Goal: Task Accomplishment & Management: Manage account settings

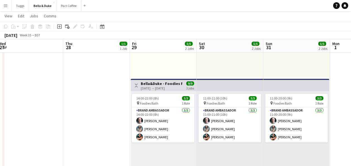
scroll to position [0, 151]
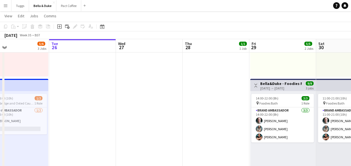
drag, startPoint x: 134, startPoint y: 116, endPoint x: 97, endPoint y: 122, distance: 37.2
click at [97, 122] on app-calendar-viewport "Sat 23 2/2 2 Jobs Sun 24 6/6 3 Jobs Mon 25 5/6 3 Jobs Tue 26 Wed 27 Thu 28 1/1 …" at bounding box center [175, 133] width 351 height 446
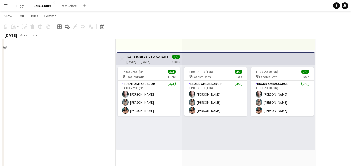
scroll to position [50, 0]
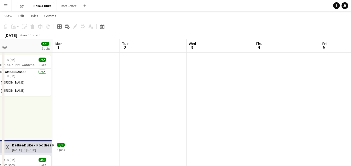
drag, startPoint x: 319, startPoint y: 106, endPoint x: 53, endPoint y: 125, distance: 267.3
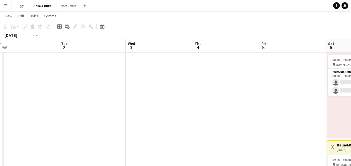
drag, startPoint x: 247, startPoint y: 111, endPoint x: 60, endPoint y: 130, distance: 188.5
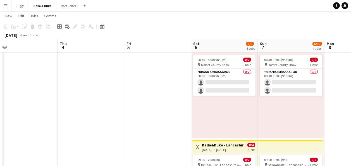
drag, startPoint x: 174, startPoint y: 124, endPoint x: 99, endPoint y: 140, distance: 76.2
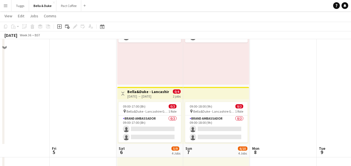
scroll to position [84, 0]
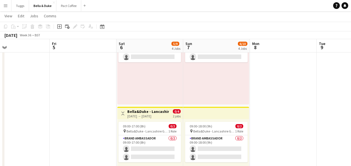
click at [9, 6] on button "Menu" at bounding box center [5, 5] width 11 height 11
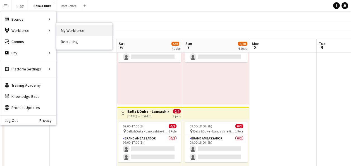
click at [76, 29] on link "My Workforce" at bounding box center [84, 30] width 56 height 11
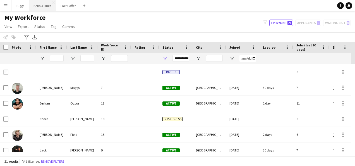
click at [43, 4] on button "Bella & Duke Close" at bounding box center [42, 5] width 27 height 11
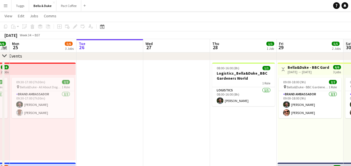
drag, startPoint x: 144, startPoint y: 123, endPoint x: 243, endPoint y: 135, distance: 99.9
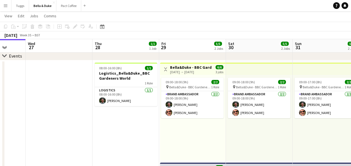
drag, startPoint x: 189, startPoint y: 140, endPoint x: 19, endPoint y: 133, distance: 169.8
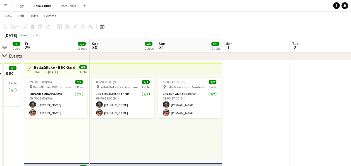
drag, startPoint x: 174, startPoint y: 135, endPoint x: 19, endPoint y: 143, distance: 154.5
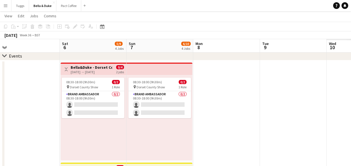
drag, startPoint x: 130, startPoint y: 135, endPoint x: 11, endPoint y: 131, distance: 118.9
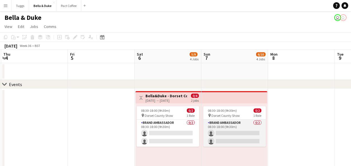
click at [242, 136] on app-card-role "Brand Ambassador 0/2 08:30-18:00 (9h30m) single-neutral-actions single-neutral-…" at bounding box center [234, 133] width 63 height 27
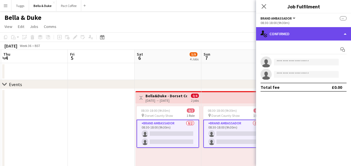
click at [298, 35] on div "single-neutral-actions-check-2 Confirmed" at bounding box center [303, 33] width 95 height 13
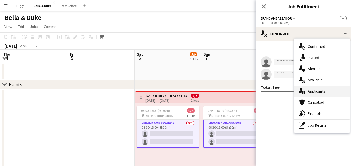
click at [328, 88] on div "single-neutral-actions-information Applicants" at bounding box center [322, 91] width 55 height 11
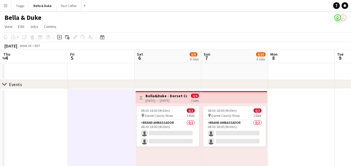
click at [6, 6] on app-icon "Menu" at bounding box center [5, 5] width 4 height 4
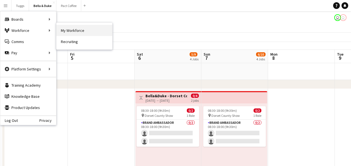
click at [99, 32] on link "My Workforce" at bounding box center [84, 30] width 56 height 11
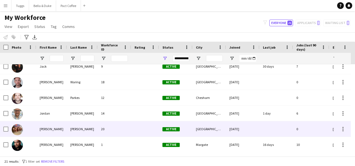
click at [59, 132] on div "[PERSON_NAME]" at bounding box center [51, 128] width 31 height 15
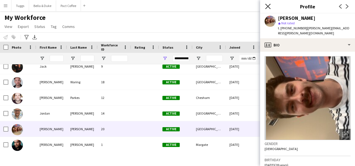
click at [267, 6] on icon "Close pop-in" at bounding box center [268, 6] width 5 height 5
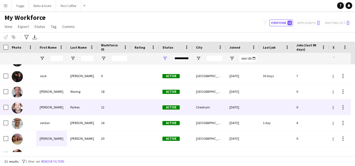
scroll to position [112, 0]
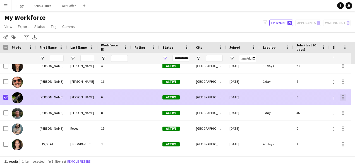
click at [342, 97] on div at bounding box center [343, 97] width 7 height 7
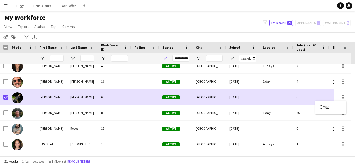
click at [126, 100] on div at bounding box center [177, 83] width 355 height 166
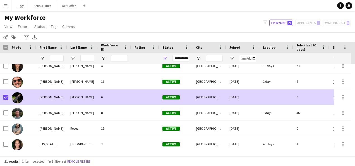
click at [49, 100] on div "[PERSON_NAME]" at bounding box center [51, 96] width 31 height 15
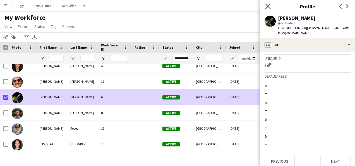
click at [269, 6] on icon at bounding box center [268, 6] width 5 height 5
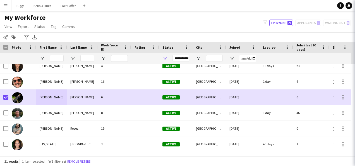
click at [223, 21] on div "My Workforce View Views Default view New view Update view Delete view Edit name…" at bounding box center [177, 22] width 355 height 19
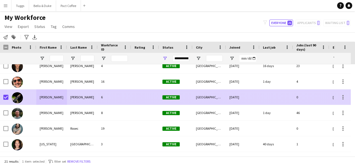
click at [3, 95] on div at bounding box center [4, 96] width 8 height 15
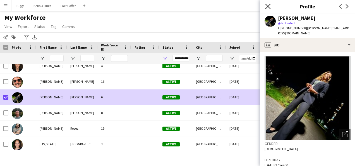
click at [268, 7] on icon at bounding box center [268, 6] width 5 height 5
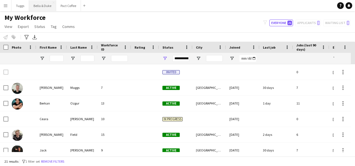
click at [37, 8] on button "Bella & Duke Close" at bounding box center [42, 5] width 27 height 11
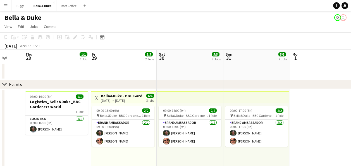
drag, startPoint x: 133, startPoint y: 139, endPoint x: 12, endPoint y: 148, distance: 121.0
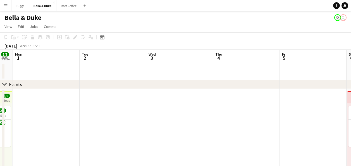
drag, startPoint x: 198, startPoint y: 127, endPoint x: 38, endPoint y: 141, distance: 160.2
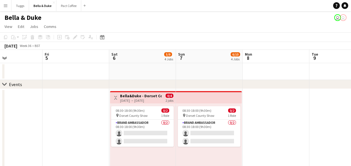
drag, startPoint x: 243, startPoint y: 127, endPoint x: -1, endPoint y: 157, distance: 245.8
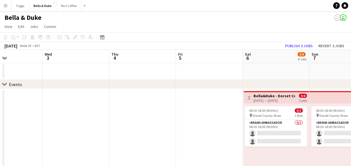
drag, startPoint x: 74, startPoint y: 101, endPoint x: 252, endPoint y: 126, distance: 180.4
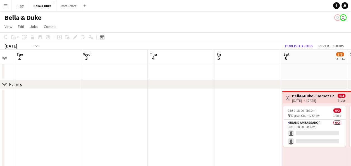
drag, startPoint x: 96, startPoint y: 117, endPoint x: 305, endPoint y: 145, distance: 211.4
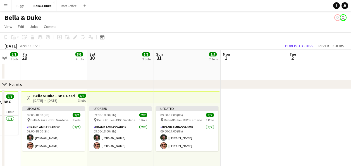
scroll to position [0, 157]
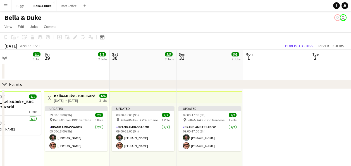
drag, startPoint x: 97, startPoint y: 131, endPoint x: 184, endPoint y: 143, distance: 87.7
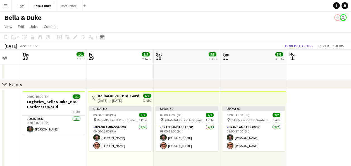
drag, startPoint x: 98, startPoint y: 72, endPoint x: 267, endPoint y: 88, distance: 170.4
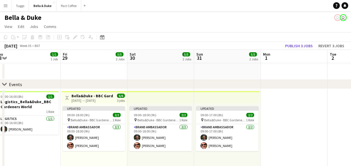
drag, startPoint x: 113, startPoint y: 75, endPoint x: 272, endPoint y: 74, distance: 158.2
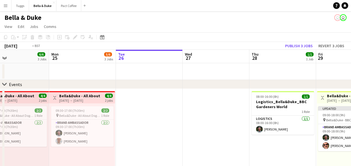
drag, startPoint x: 79, startPoint y: 65, endPoint x: 265, endPoint y: 89, distance: 187.4
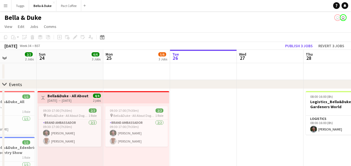
scroll to position [0, 159]
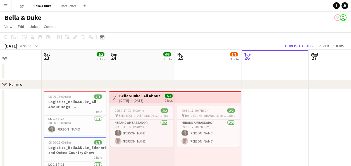
drag, startPoint x: 116, startPoint y: 75, endPoint x: 175, endPoint y: 77, distance: 59.3
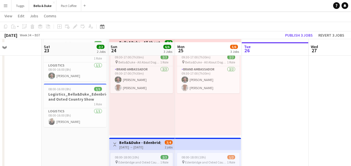
scroll to position [28, 0]
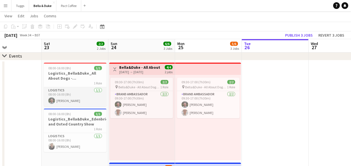
click at [66, 97] on app-card-role "Logistics [DATE] 08:00-16:00 (8h) [PERSON_NAME]" at bounding box center [75, 96] width 63 height 19
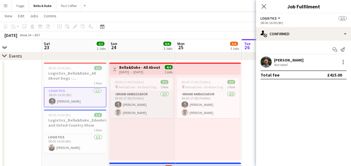
click at [149, 107] on app-card-role "Brand Ambassador [DATE] 09:30-17:00 (7h30m) [PERSON_NAME] [PERSON_NAME]" at bounding box center [141, 104] width 63 height 27
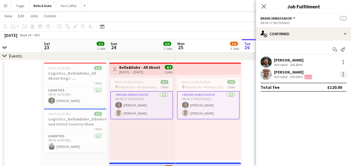
click at [343, 77] on div at bounding box center [343, 74] width 7 height 7
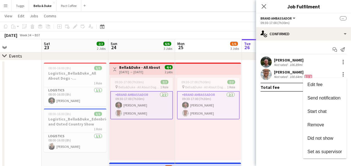
click at [257, 110] on div at bounding box center [175, 83] width 351 height 166
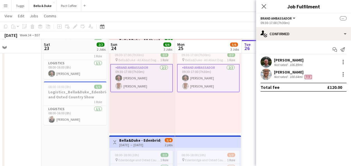
scroll to position [56, 0]
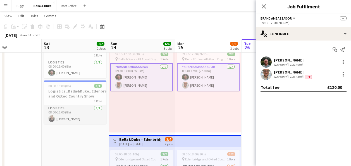
click at [79, 106] on app-card-role "Logistics [DATE] 08:00-16:00 (8h) [PERSON_NAME]" at bounding box center [75, 114] width 63 height 19
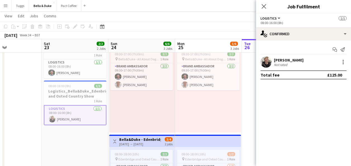
click at [144, 115] on div "09:30-17:00 (7h30m) 2/2 pin [PERSON_NAME] - All About Dogs - Norfolk 1 Role Bra…" at bounding box center [142, 90] width 66 height 86
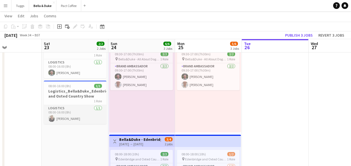
click at [98, 116] on app-card-role "Logistics [DATE] 08:00-16:00 (8h) [PERSON_NAME]" at bounding box center [75, 114] width 63 height 19
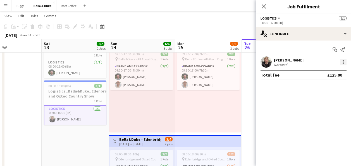
click at [343, 61] on div at bounding box center [343, 60] width 1 height 1
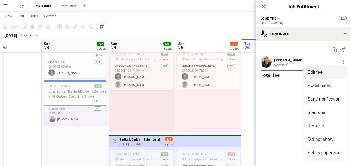
click at [329, 70] on span "Edit fee" at bounding box center [325, 72] width 35 height 5
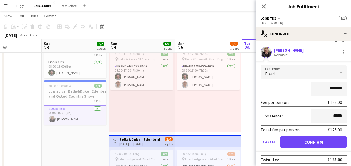
scroll to position [12, 0]
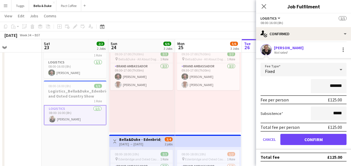
click at [209, 117] on div "09:30-17:00 (7h30m) 2/2 pin [PERSON_NAME] - All About Dogs - Norfolk 1 Role Bra…" at bounding box center [208, 90] width 66 height 86
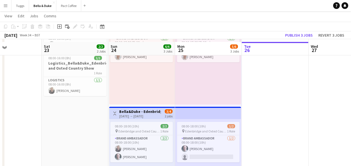
scroll to position [112, 0]
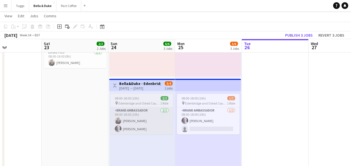
click at [164, 121] on app-card-role "Brand Ambassador [DATE] 08:00-18:00 (10h) [PERSON_NAME] [PERSON_NAME]" at bounding box center [141, 120] width 63 height 27
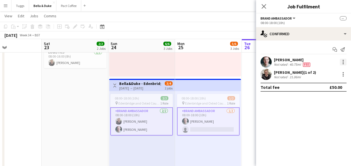
click at [345, 63] on div at bounding box center [343, 62] width 7 height 7
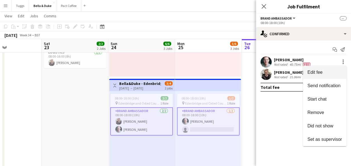
click at [320, 72] on span "Edit fee" at bounding box center [315, 72] width 15 height 5
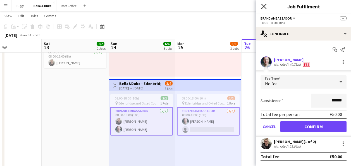
click at [263, 6] on icon "Close pop-in" at bounding box center [263, 6] width 5 height 5
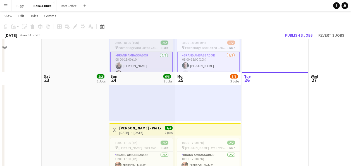
scroll to position [224, 0]
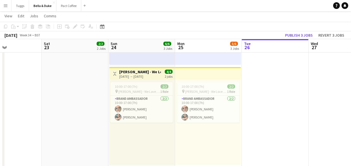
click at [94, 80] on app-date-cell "08:00-16:00 (8h) 1/1 Logistics_Bella&Duke_All About Dogs - Norfolk 1 Role Logis…" at bounding box center [75, 36] width 67 height 343
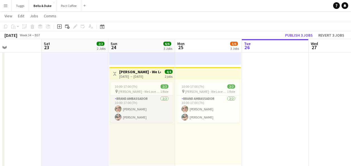
click at [151, 109] on app-card-role "Brand Ambassador [DATE] 10:00-17:00 (7h) [PERSON_NAME] [PERSON_NAME]" at bounding box center [141, 109] width 63 height 27
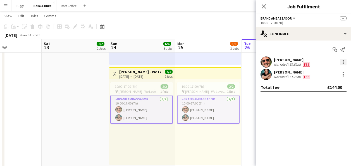
click at [344, 62] on div at bounding box center [343, 62] width 7 height 7
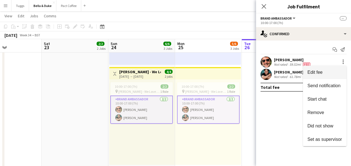
click at [322, 70] on span "Edit fee" at bounding box center [315, 72] width 15 height 5
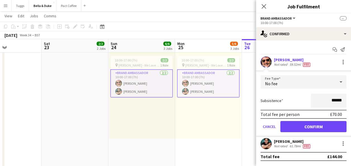
scroll to position [252, 0]
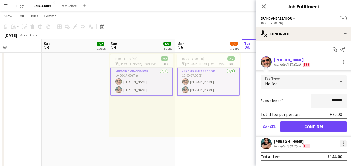
click at [345, 142] on div at bounding box center [343, 143] width 7 height 7
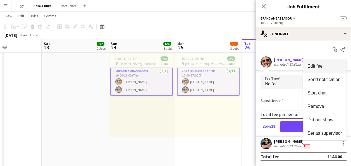
click at [305, 66] on button "Edit fee" at bounding box center [325, 66] width 44 height 13
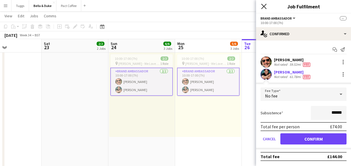
click at [265, 6] on icon at bounding box center [263, 6] width 5 height 5
